Goal: Task Accomplishment & Management: Manage account settings

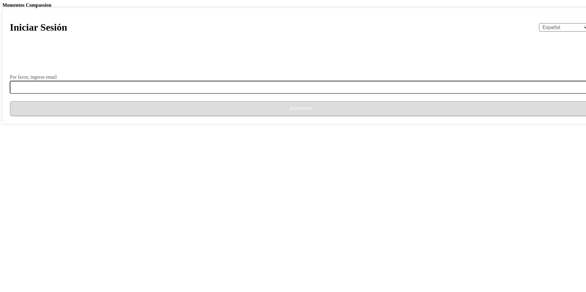
select select "es"
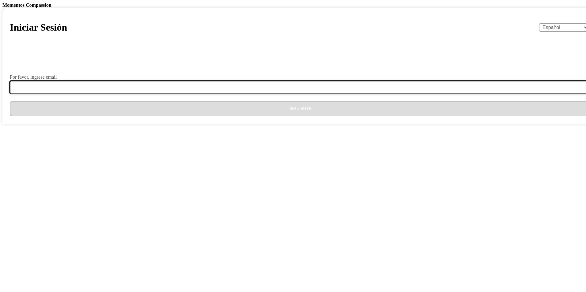
click at [261, 94] on input "Por favor, ingrese email" at bounding box center [304, 87] width 588 height 13
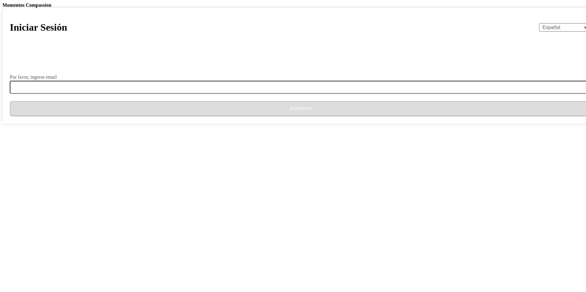
click at [281, 94] on div "Por favor, ingrese email" at bounding box center [300, 84] width 581 height 19
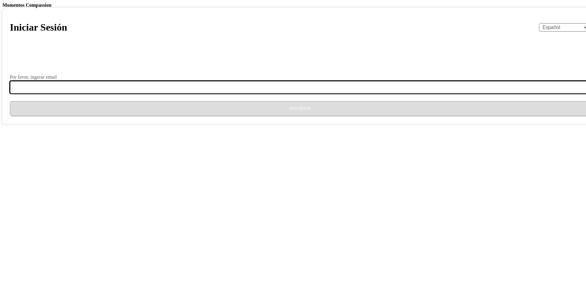
drag, startPoint x: 279, startPoint y: 231, endPoint x: 361, endPoint y: 119, distance: 138.6
click at [286, 116] on form "Por favor, ingrese email Siguiente" at bounding box center [300, 84] width 581 height 64
click at [282, 94] on input "Por favor, ingrese email" at bounding box center [304, 87] width 588 height 13
type input "[EMAIL_ADDRESS][DOMAIN_NAME]"
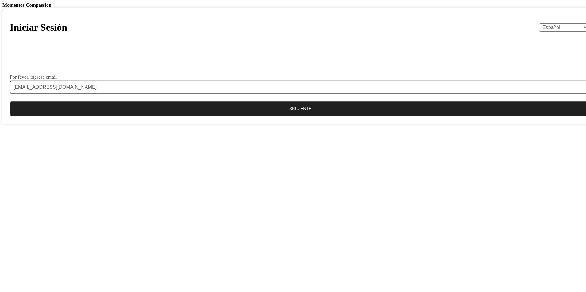
click at [279, 116] on button "Siguiente" at bounding box center [300, 108] width 581 height 15
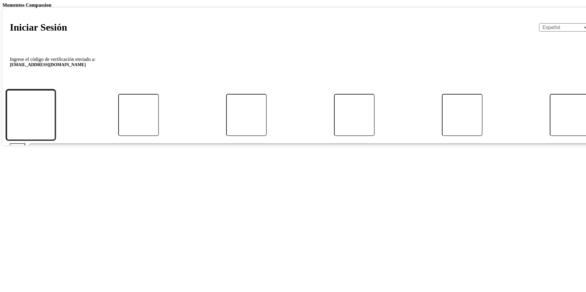
click at [55, 140] on input "Código" at bounding box center [30, 115] width 49 height 51
type input "8"
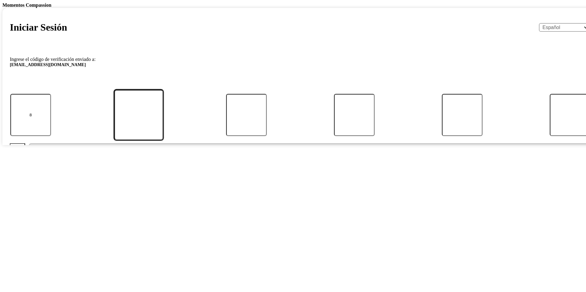
type input "8"
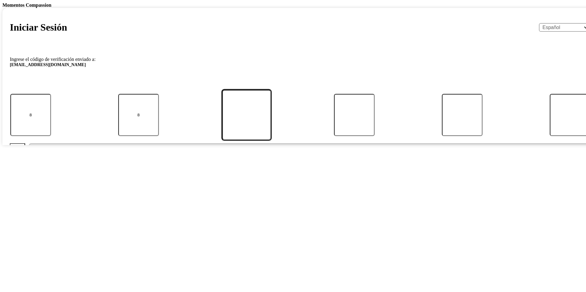
type input "7"
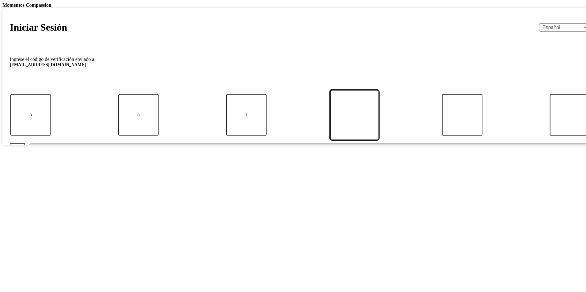
type input "9"
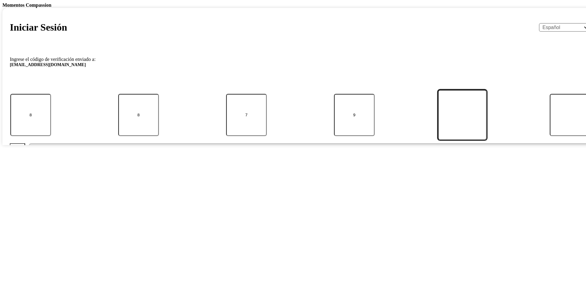
type input "3"
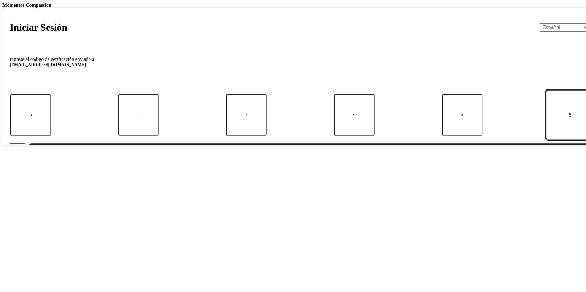
type input "8"
click at [29, 143] on button "Enviar" at bounding box center [310, 150] width 562 height 15
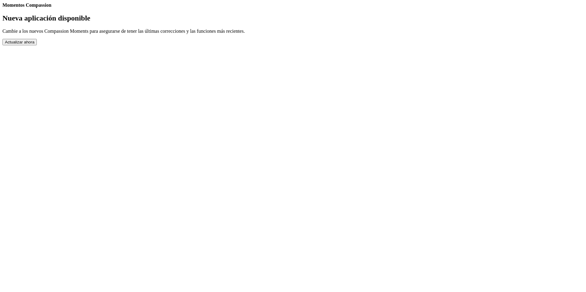
click at [37, 45] on button "Actualizar ahora" at bounding box center [19, 42] width 34 height 6
